Goal: Task Accomplishment & Management: Complete application form

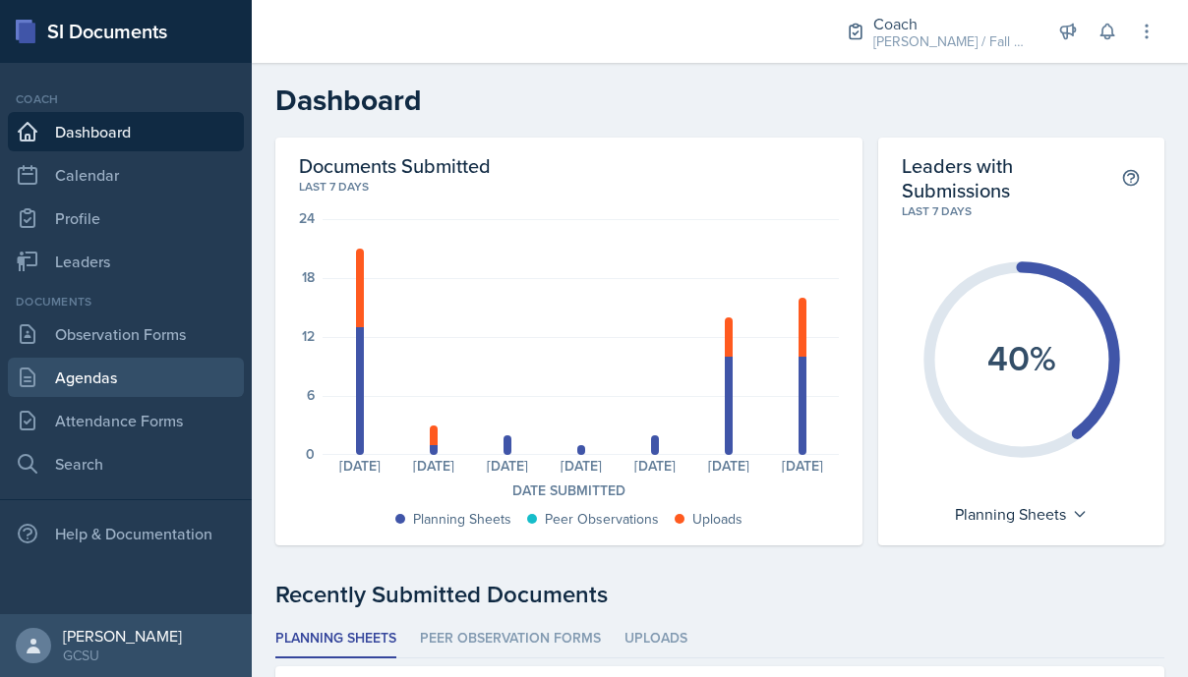
click at [169, 367] on link "Agendas" at bounding box center [126, 377] width 236 height 39
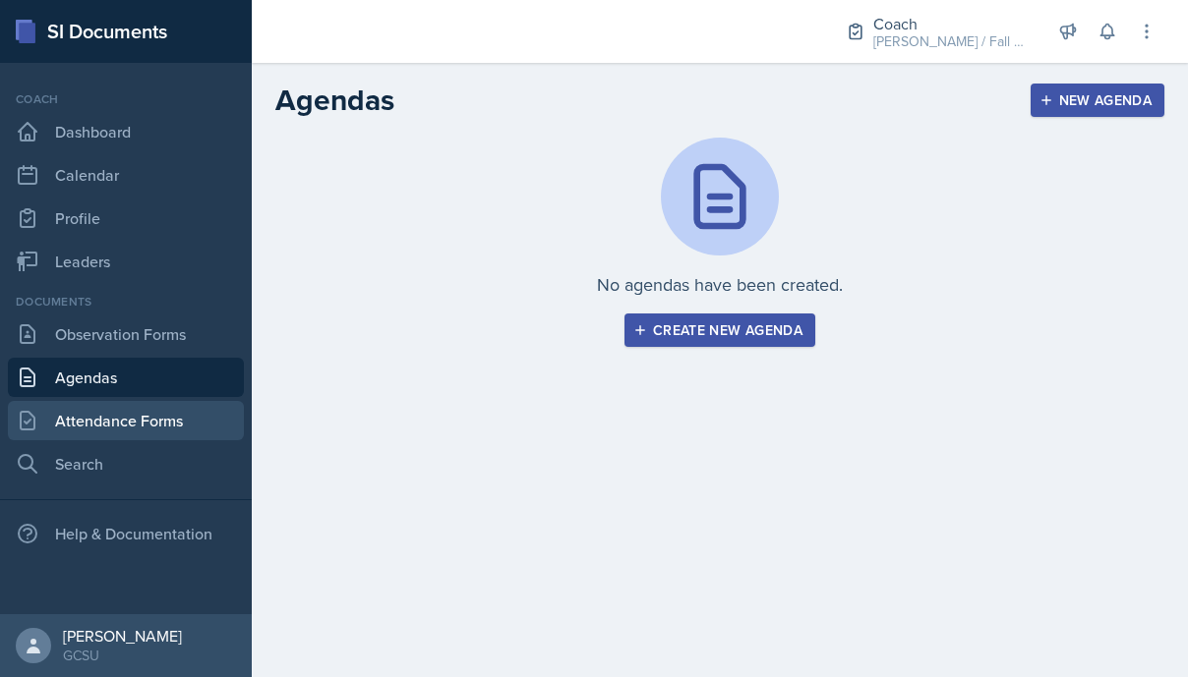
click at [171, 417] on link "Attendance Forms" at bounding box center [126, 420] width 236 height 39
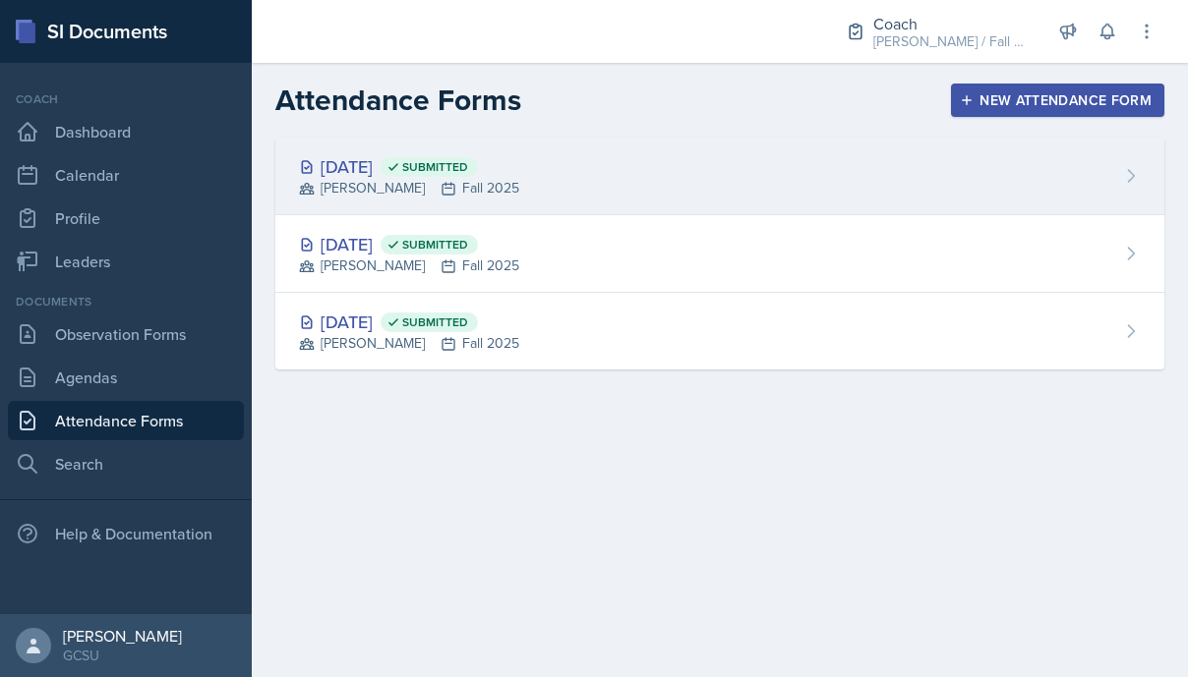
click at [465, 182] on div "[PERSON_NAME] Fall 2025" at bounding box center [409, 188] width 220 height 21
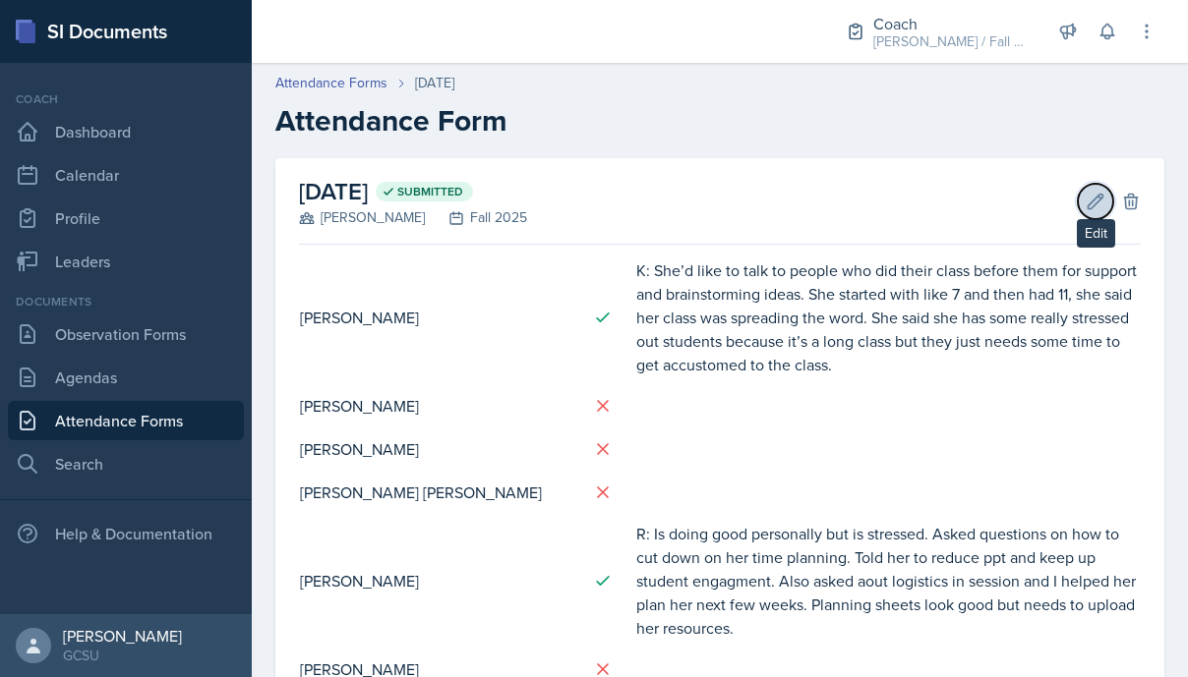
click at [1097, 190] on button "Edit" at bounding box center [1095, 201] width 35 height 35
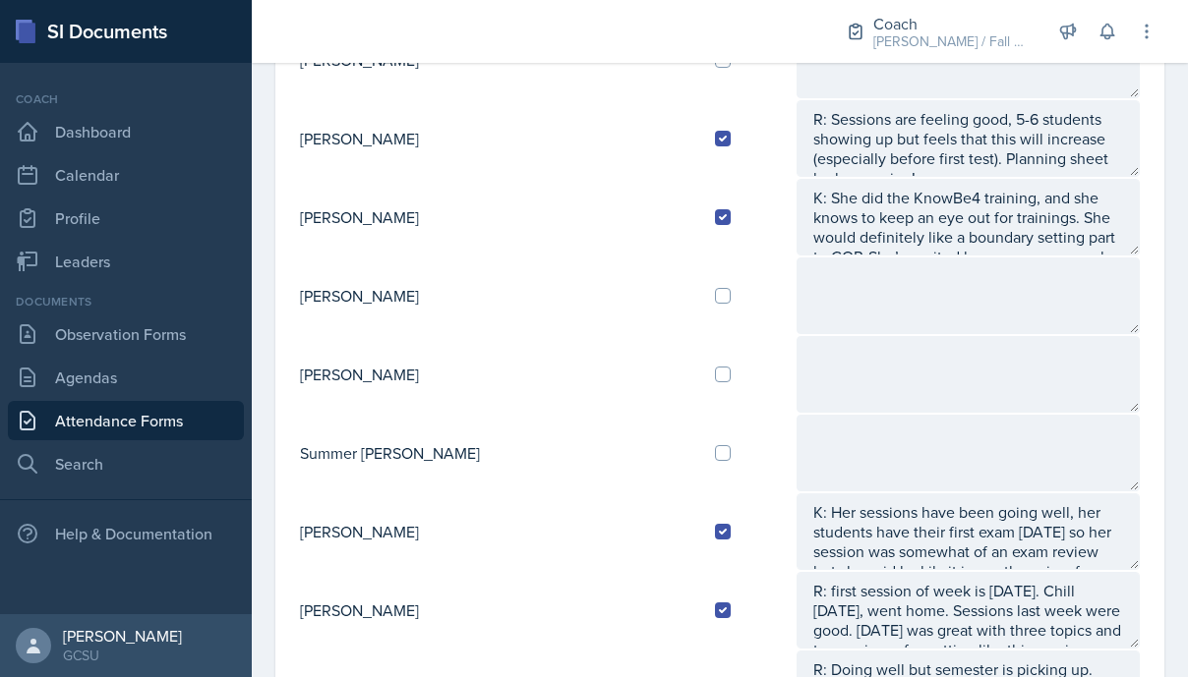
scroll to position [2007, 0]
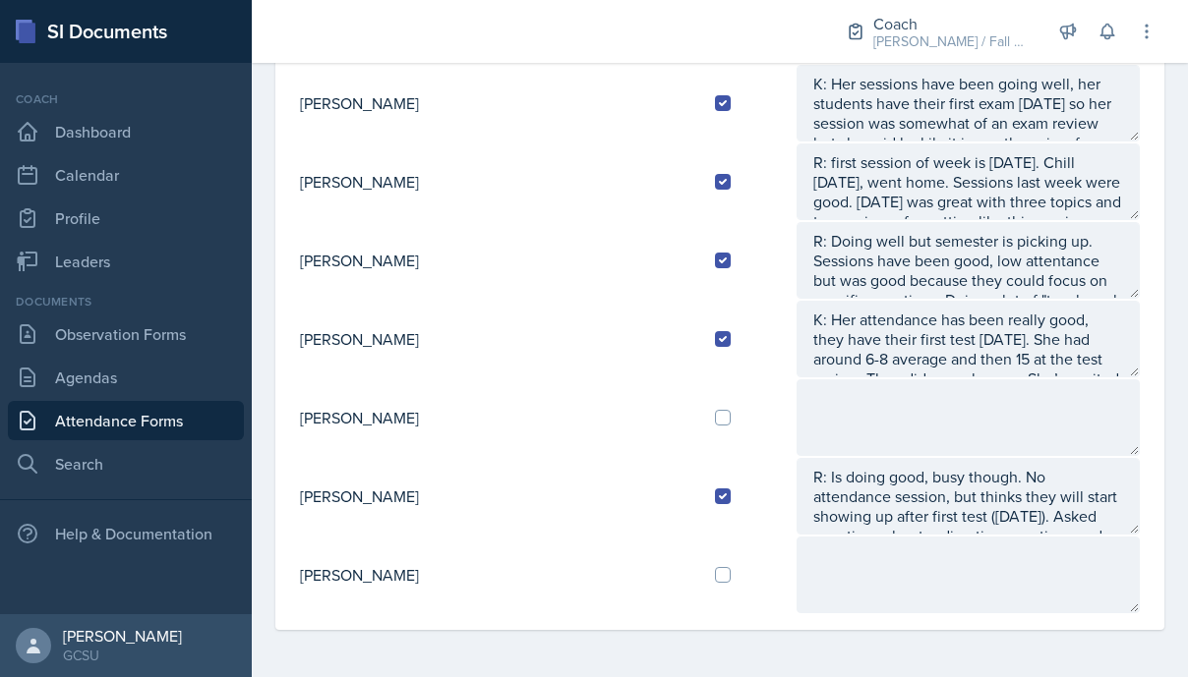
click at [699, 584] on td at bounding box center [747, 575] width 96 height 79
click at [715, 576] on input "checkbox" at bounding box center [723, 575] width 16 height 16
checkbox input "true"
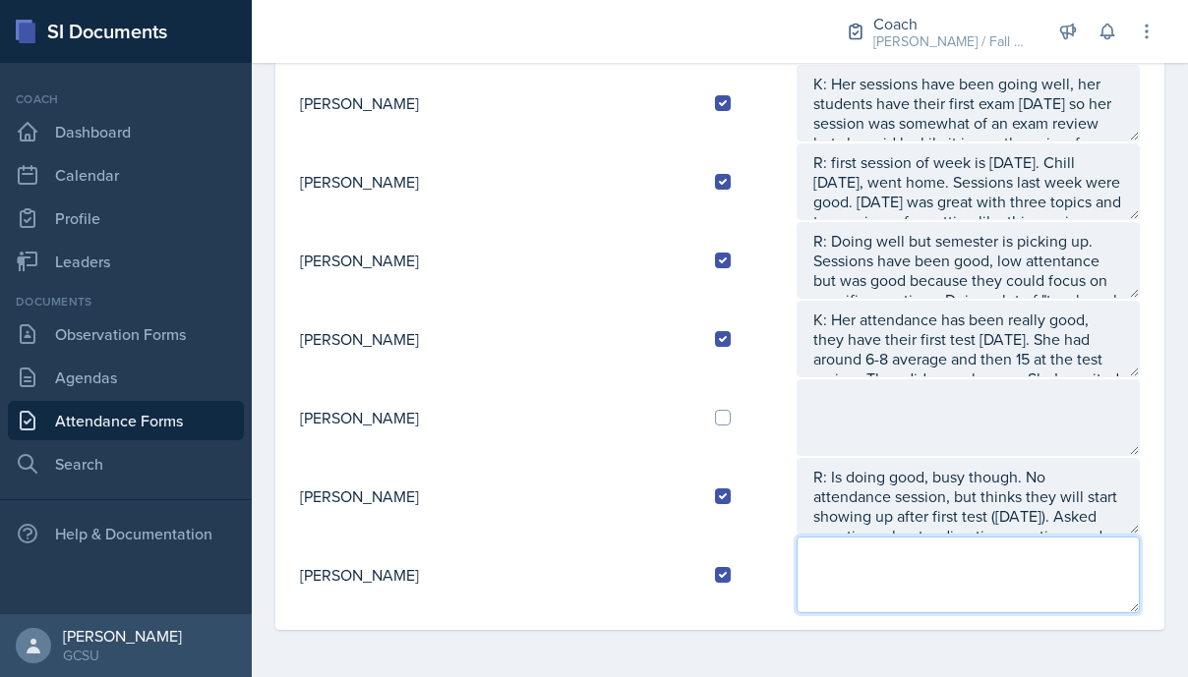
click at [805, 583] on textarea at bounding box center [967, 575] width 343 height 77
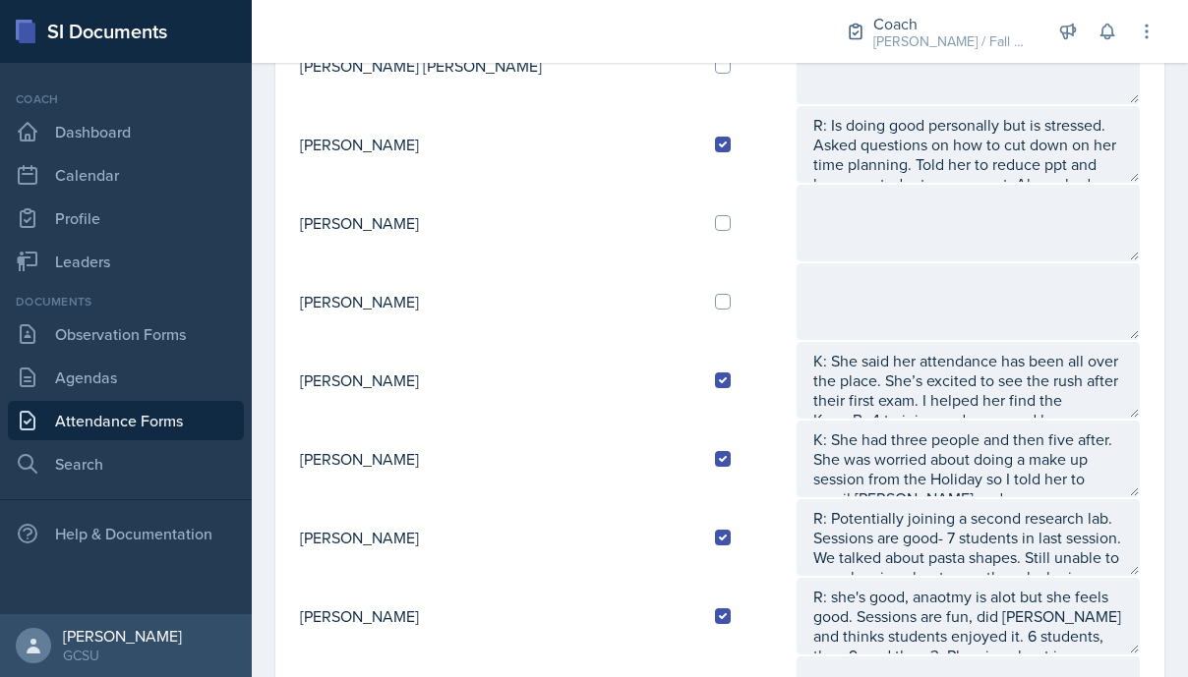
scroll to position [0, 0]
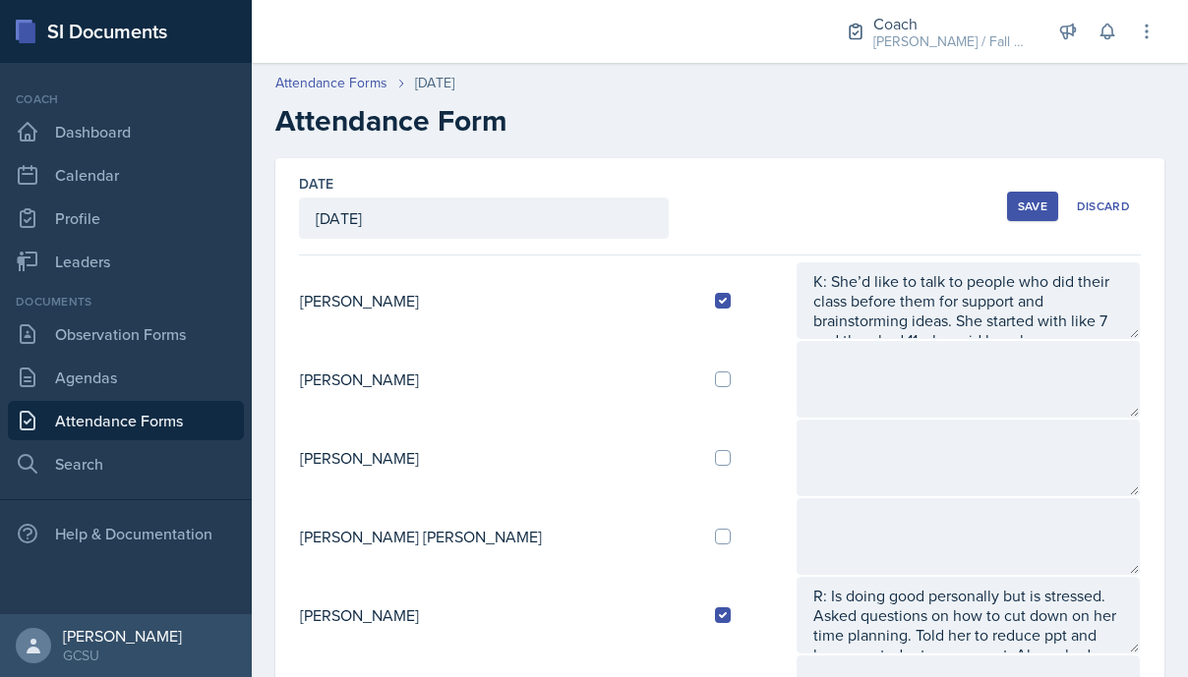
type textarea "C: talked over GroupMe"
click at [1023, 207] on div "Save" at bounding box center [1032, 207] width 29 height 16
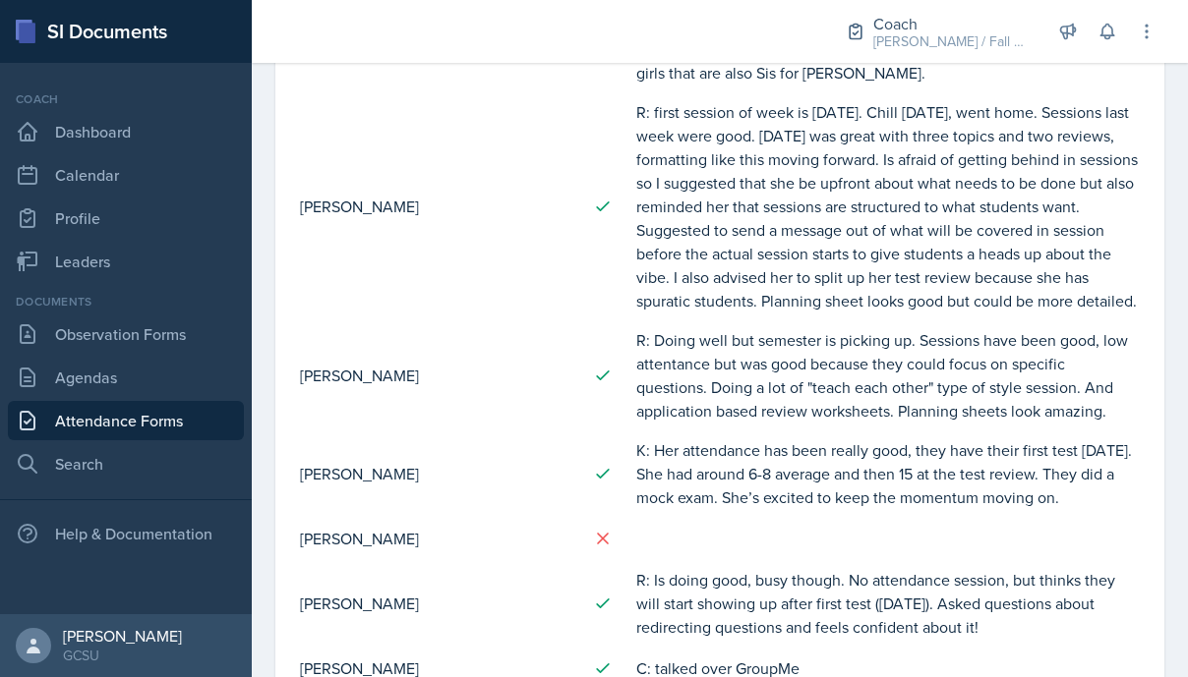
scroll to position [2047, 0]
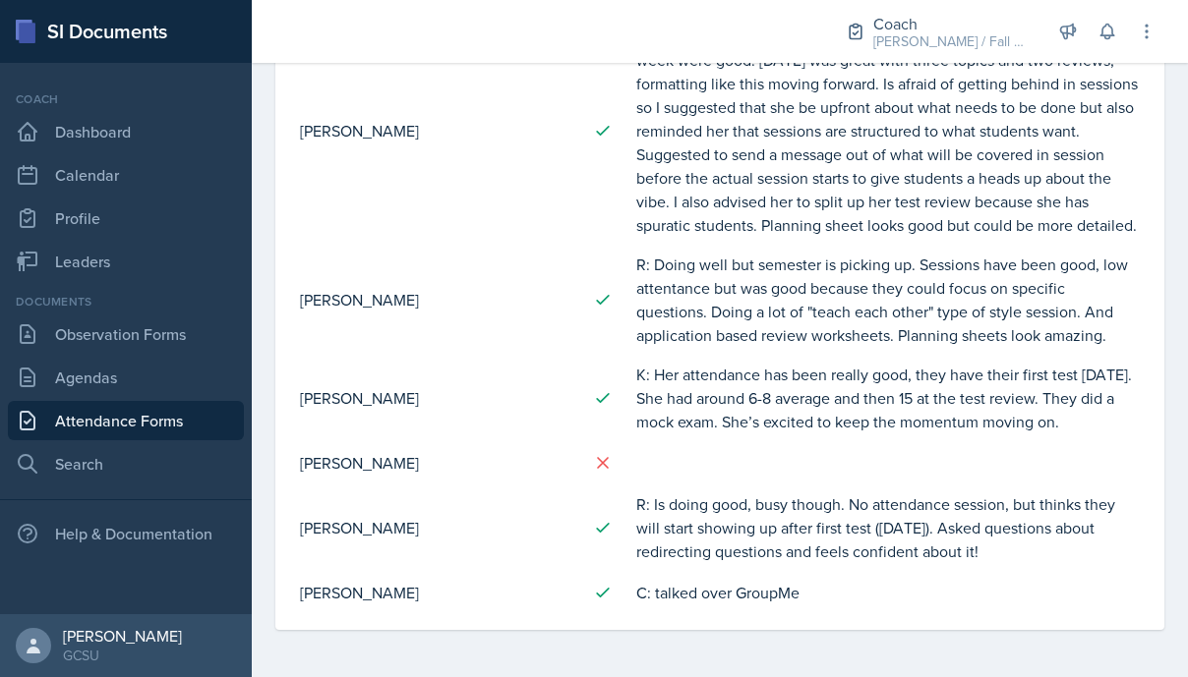
click at [665, 405] on td "K: Her attendance has been really good, they have their first test [DATE]. She …" at bounding box center [887, 398] width 505 height 87
